Goal: Navigation & Orientation: Find specific page/section

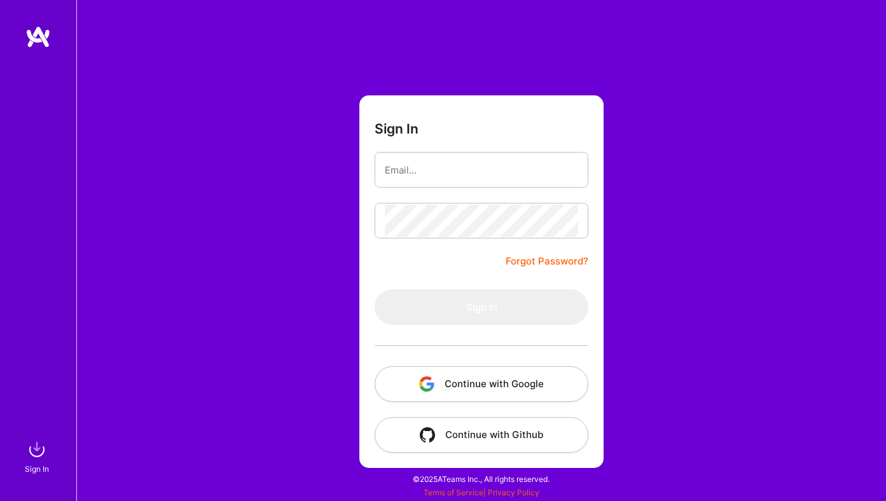
click at [450, 394] on button "Continue with Google" at bounding box center [482, 384] width 214 height 36
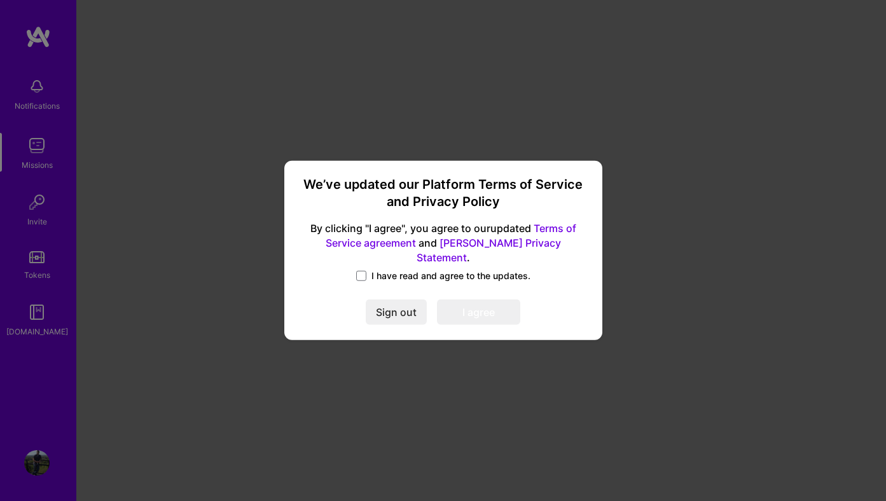
click at [388, 270] on span "I have read and agree to the updates." at bounding box center [450, 276] width 159 height 13
click at [0, 0] on input "I have read and agree to the updates." at bounding box center [0, 0] width 0 height 0
click at [465, 300] on button "I agree" at bounding box center [478, 312] width 83 height 25
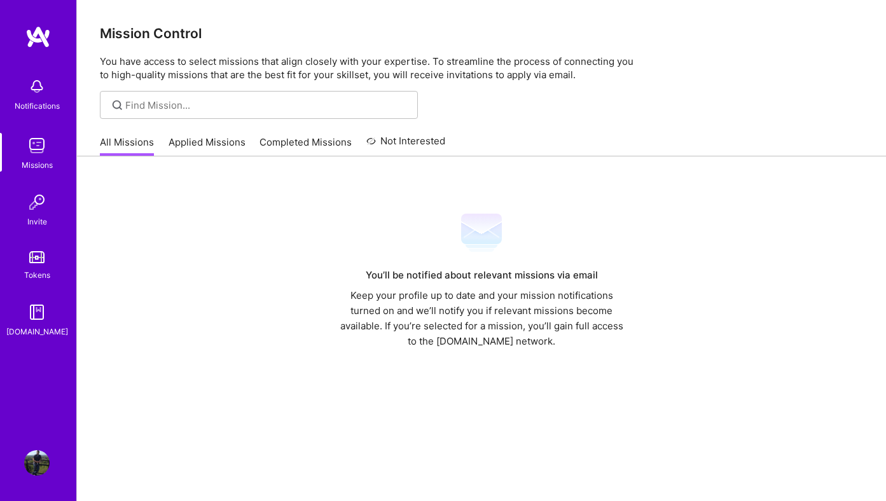
click at [53, 148] on link "Missions" at bounding box center [36, 152] width 79 height 39
click at [169, 144] on link "Applied Missions" at bounding box center [207, 145] width 77 height 21
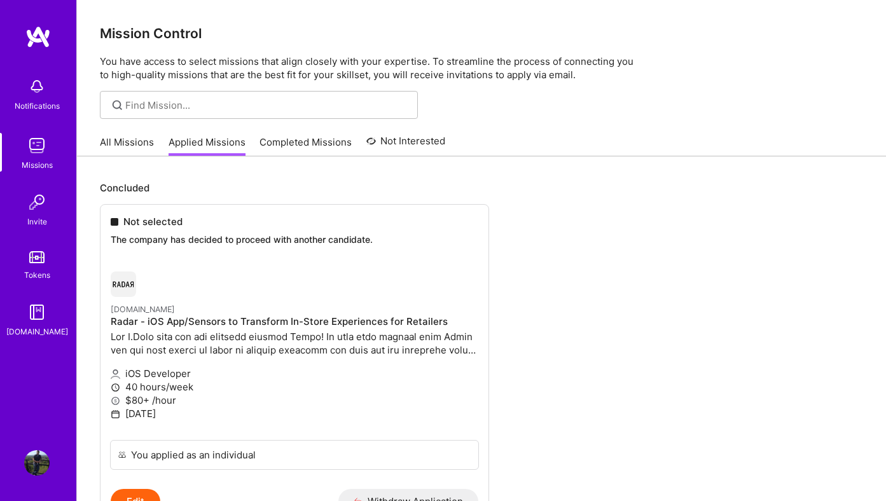
click at [137, 150] on link "All Missions" at bounding box center [127, 145] width 54 height 21
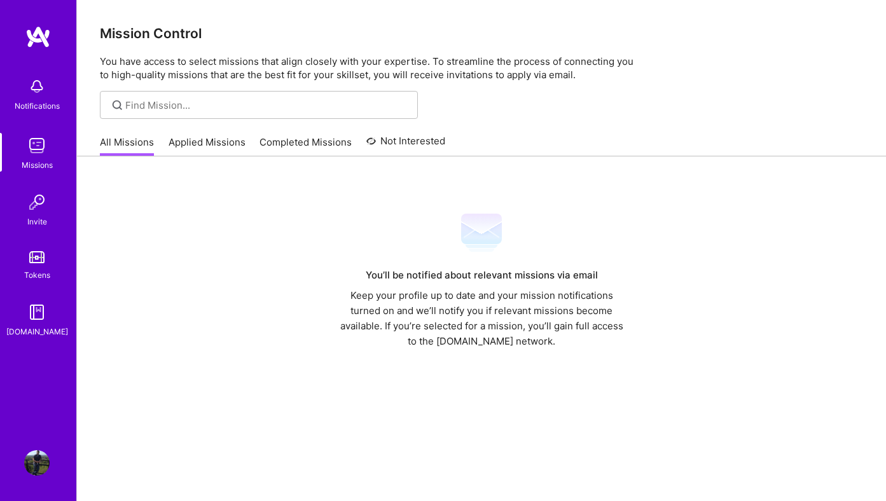
click at [471, 256] on div at bounding box center [482, 234] width 294 height 45
click at [461, 293] on div "Keep your profile up to date and your mission notifications turned on and we’ll…" at bounding box center [482, 318] width 294 height 61
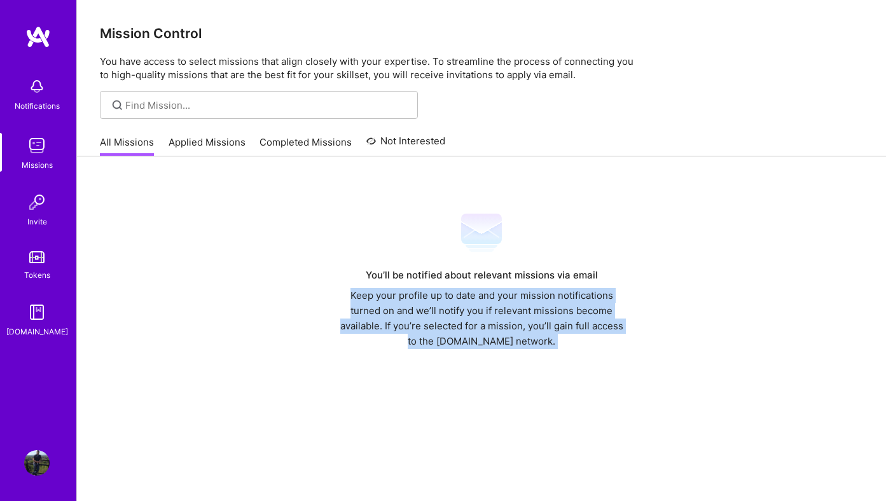
click at [461, 293] on div "Keep your profile up to date and your mission notifications turned on and we’ll…" at bounding box center [482, 318] width 294 height 61
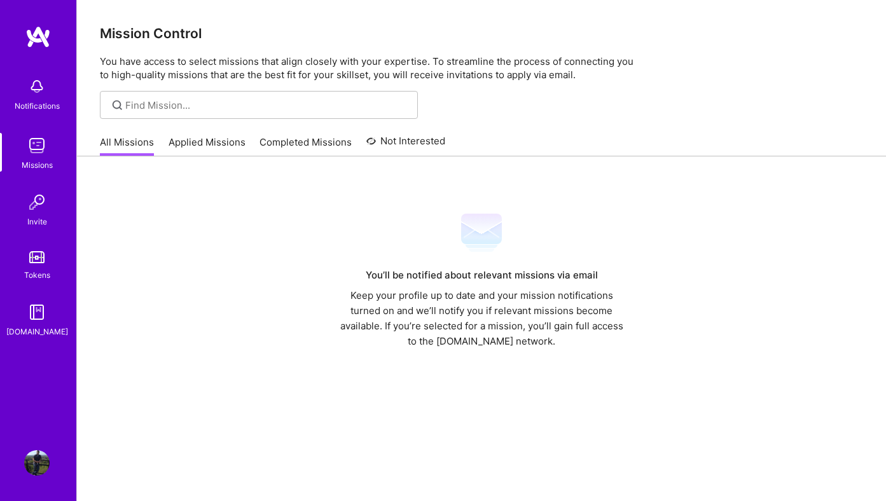
click at [46, 214] on img at bounding box center [36, 202] width 25 height 25
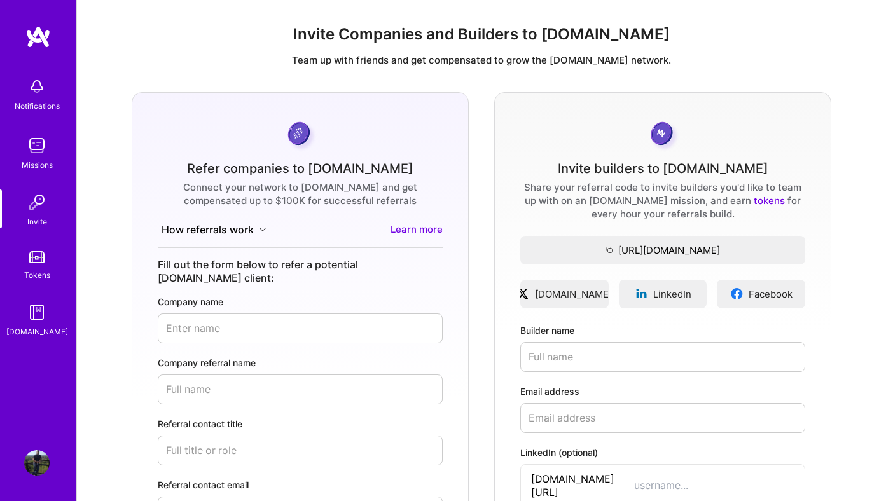
click at [41, 268] on div "Tokens" at bounding box center [37, 274] width 26 height 13
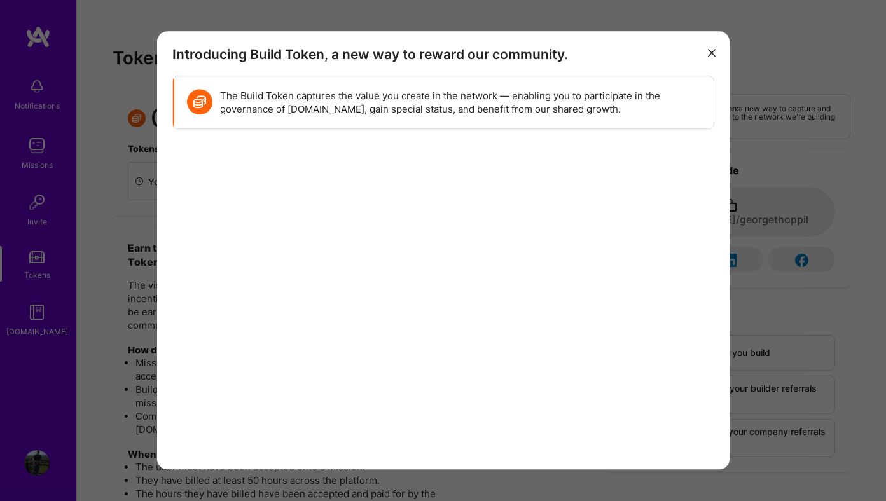
click at [113, 291] on div "Introducing Build Token, a new way to reward our community. The Build Token cap…" at bounding box center [443, 250] width 886 height 501
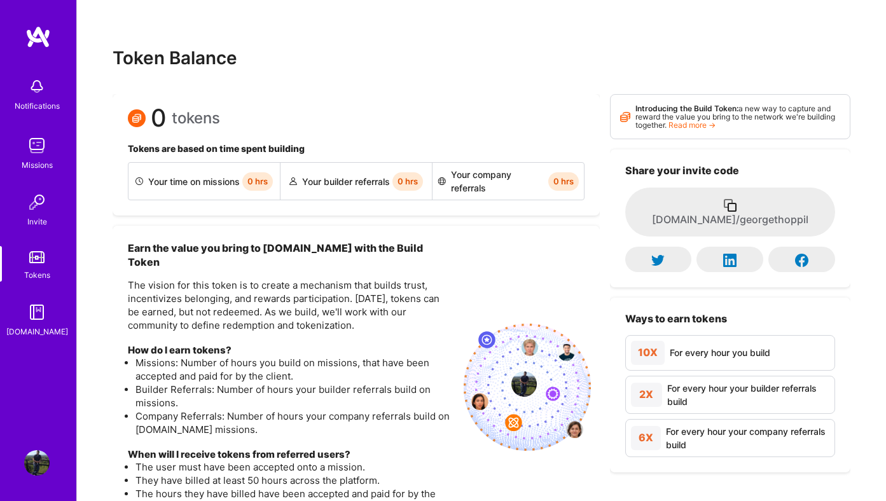
click at [24, 328] on div "[DOMAIN_NAME]" at bounding box center [37, 331] width 62 height 13
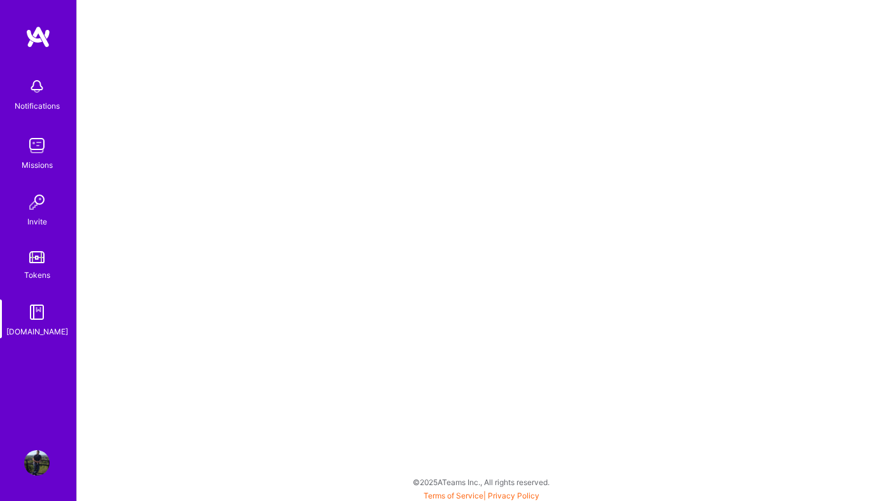
click at [34, 92] on img at bounding box center [36, 86] width 25 height 25
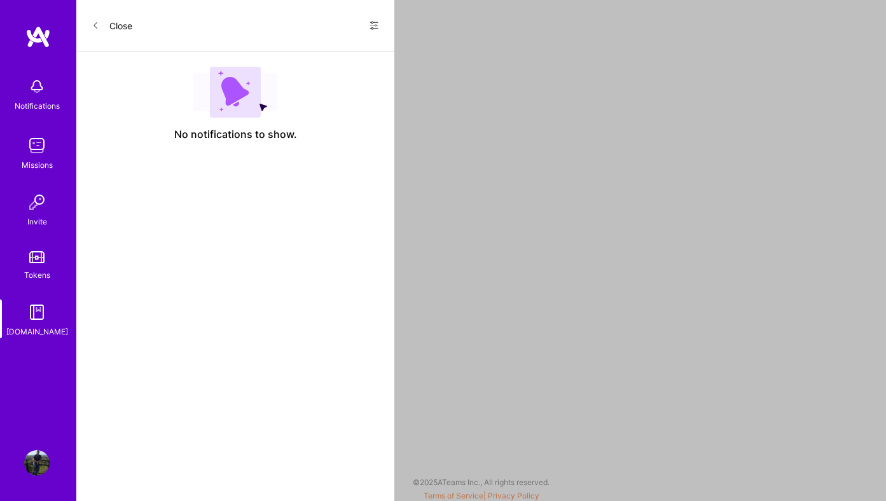
click at [57, 143] on link "Missions" at bounding box center [36, 152] width 79 height 39
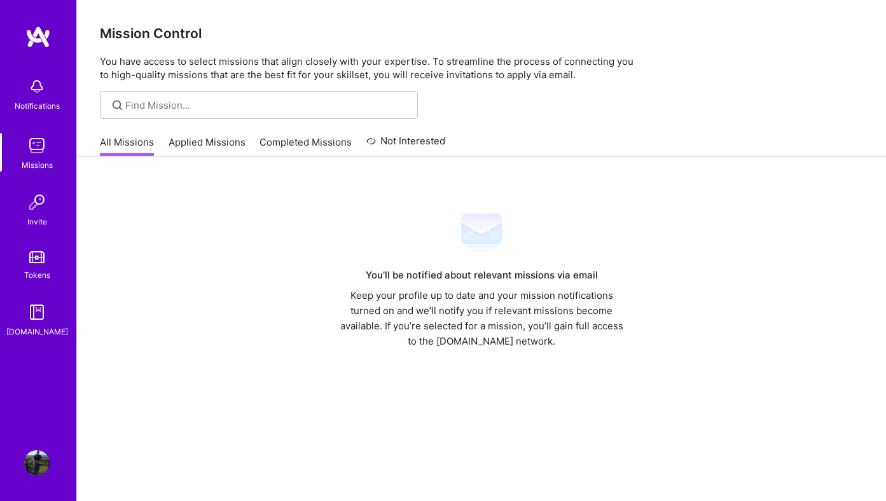
click at [256, 167] on div "You’ll be notified about relevant missions via email Keep your profile up to da…" at bounding box center [481, 356] width 809 height 401
click at [401, 251] on div at bounding box center [482, 234] width 294 height 45
click at [204, 138] on link "Applied Missions" at bounding box center [207, 145] width 77 height 21
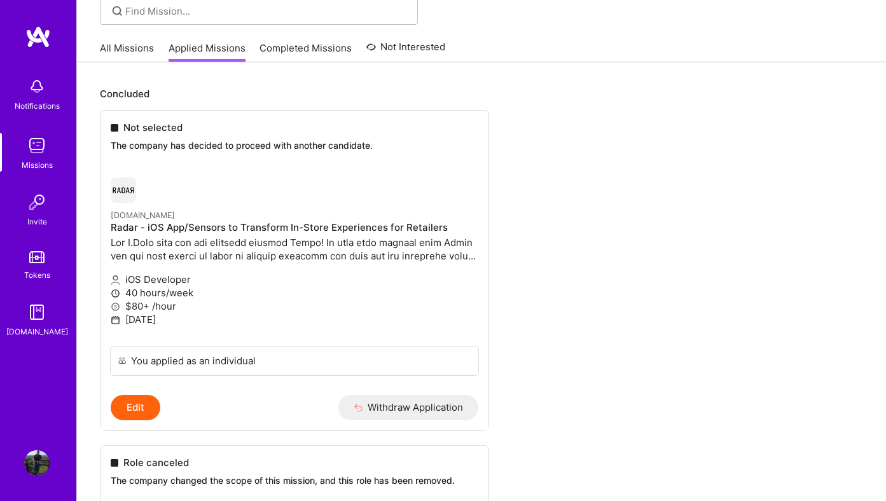
scroll to position [52, 0]
